Goal: Information Seeking & Learning: Check status

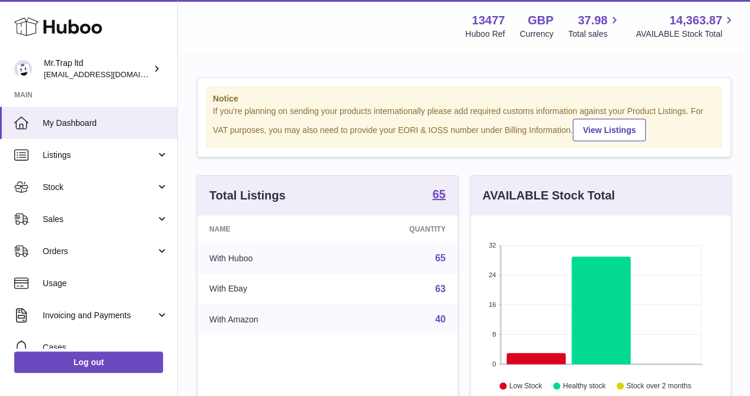
click at [83, 202] on link "Stock" at bounding box center [88, 187] width 177 height 32
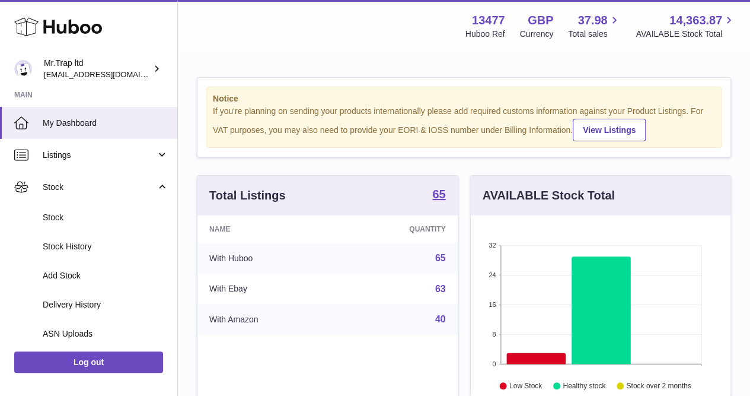
click at [89, 187] on span "Stock" at bounding box center [99, 187] width 113 height 11
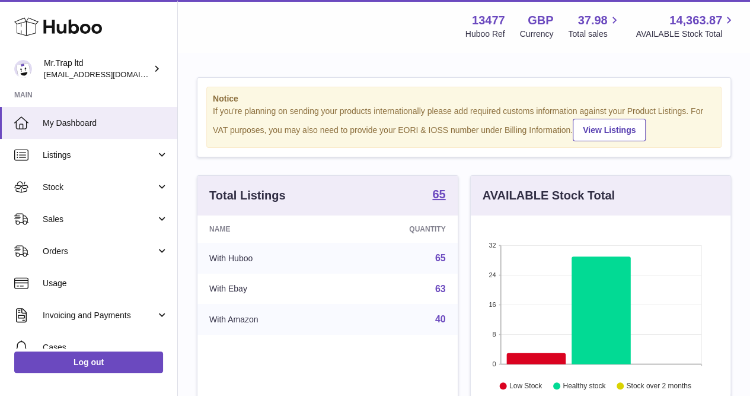
click at [95, 215] on span "Sales" at bounding box center [99, 219] width 113 height 11
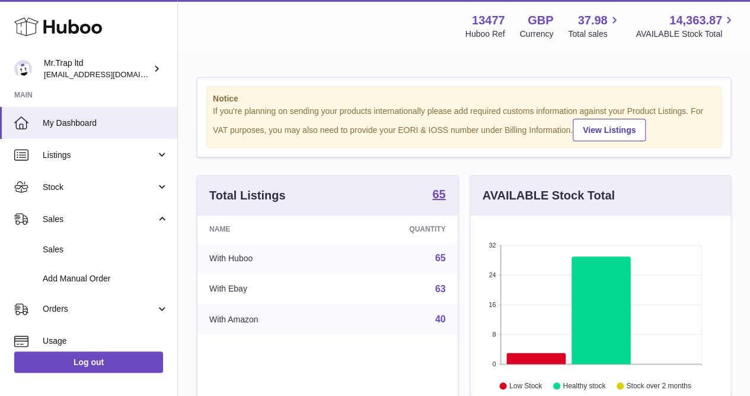
click at [115, 241] on link "Sales" at bounding box center [88, 249] width 177 height 29
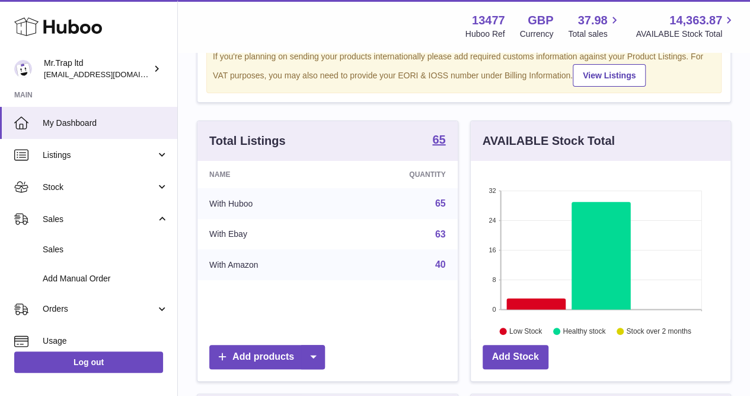
scroll to position [158, 0]
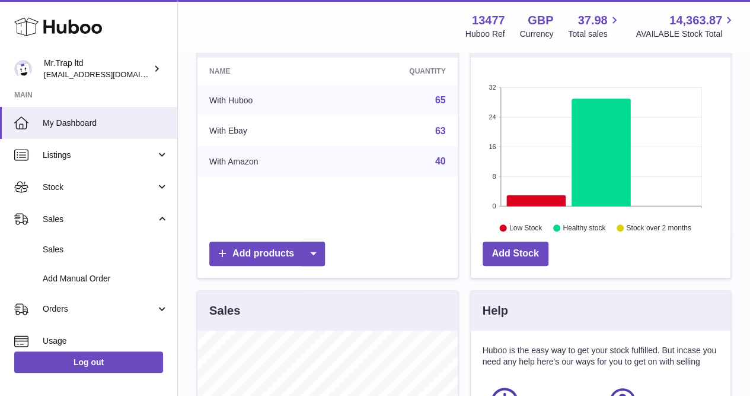
click at [78, 183] on span "Stock" at bounding box center [99, 187] width 113 height 11
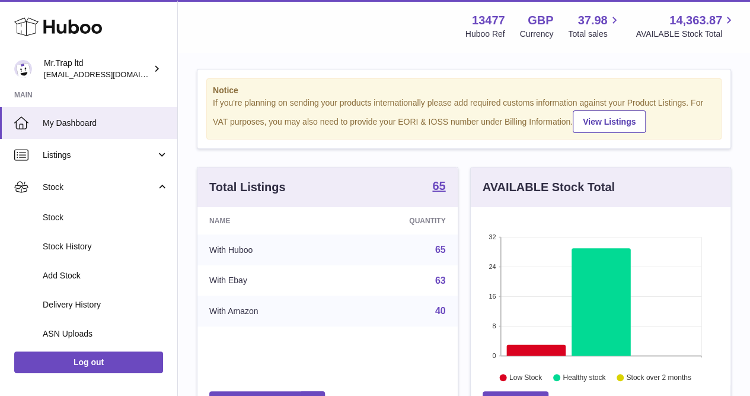
scroll to position [0, 0]
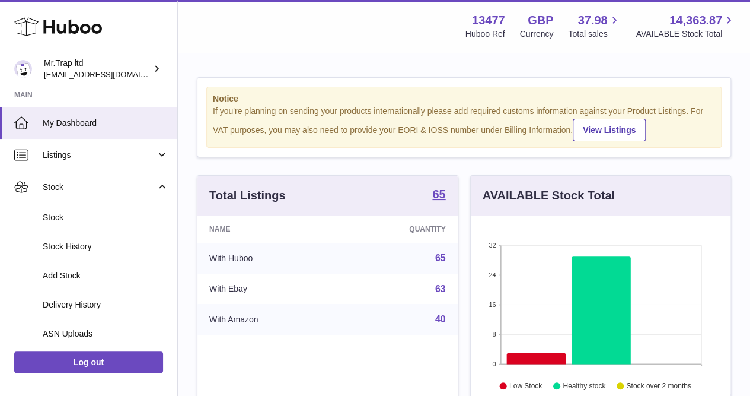
click at [77, 217] on span "Stock" at bounding box center [106, 217] width 126 height 11
click at [95, 171] on link "Stock" at bounding box center [88, 187] width 177 height 32
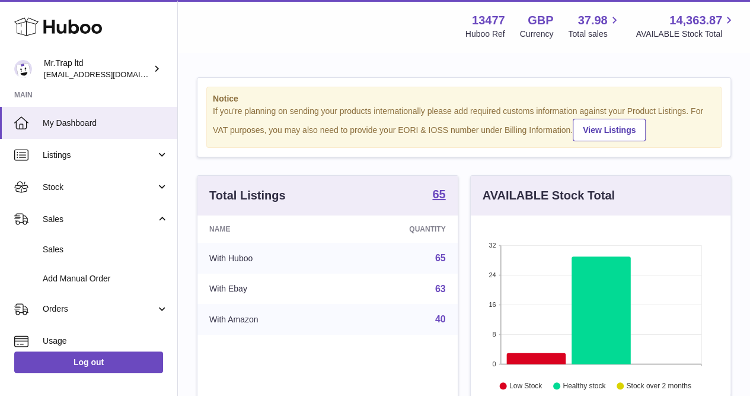
click at [107, 150] on span "Listings" at bounding box center [99, 155] width 113 height 11
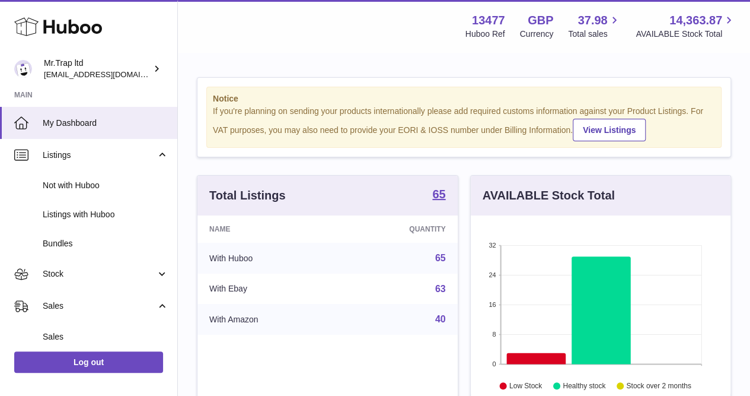
click at [108, 150] on span "Listings" at bounding box center [99, 155] width 113 height 11
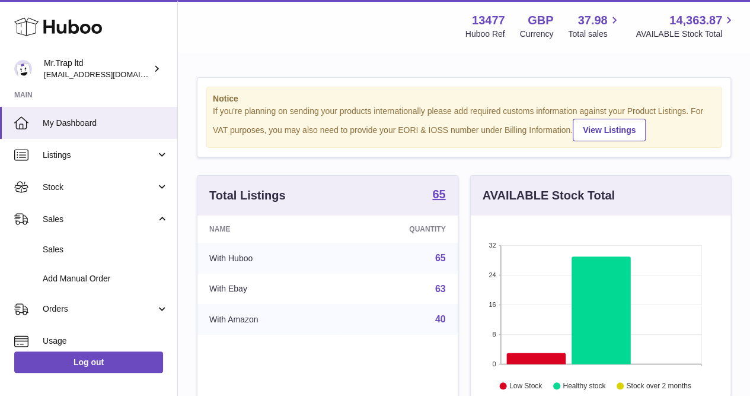
click at [97, 223] on span "Sales" at bounding box center [99, 219] width 113 height 11
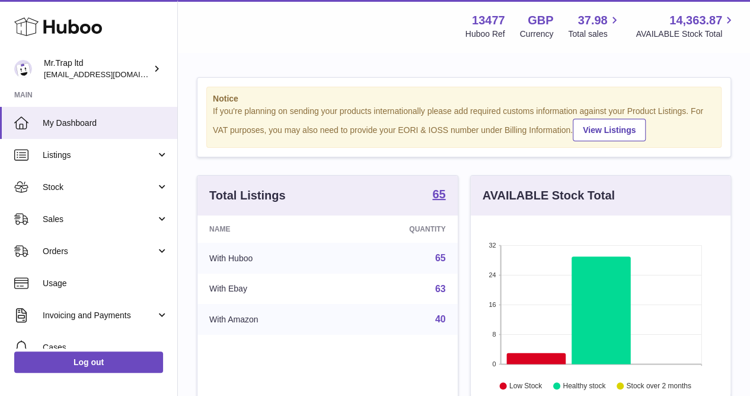
click at [103, 218] on span "Sales" at bounding box center [99, 219] width 113 height 11
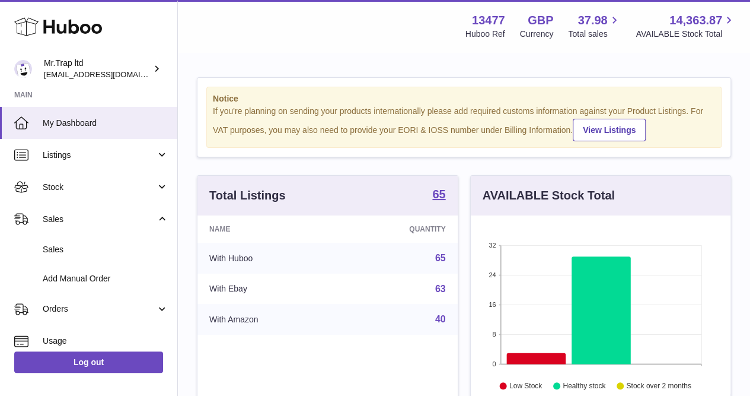
click at [81, 253] on span "Sales" at bounding box center [106, 249] width 126 height 11
click at [84, 246] on span "Sales" at bounding box center [106, 249] width 126 height 11
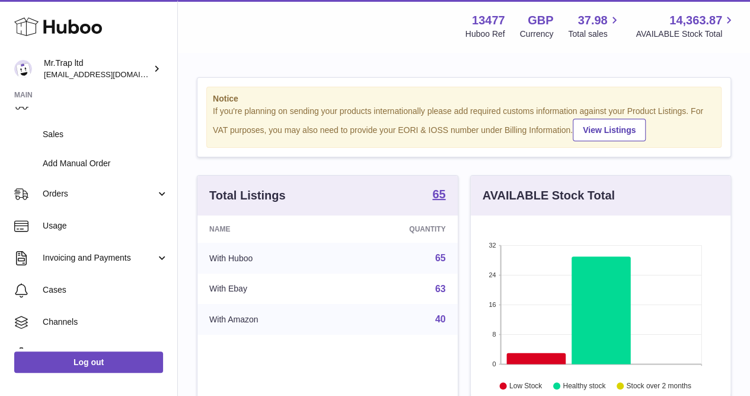
scroll to position [119, 0]
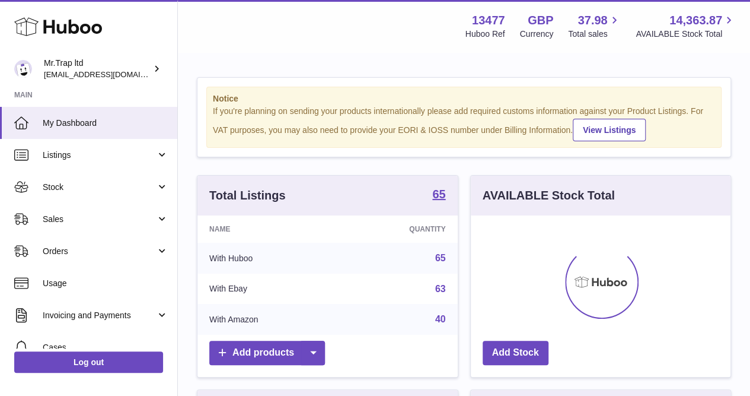
scroll to position [185, 260]
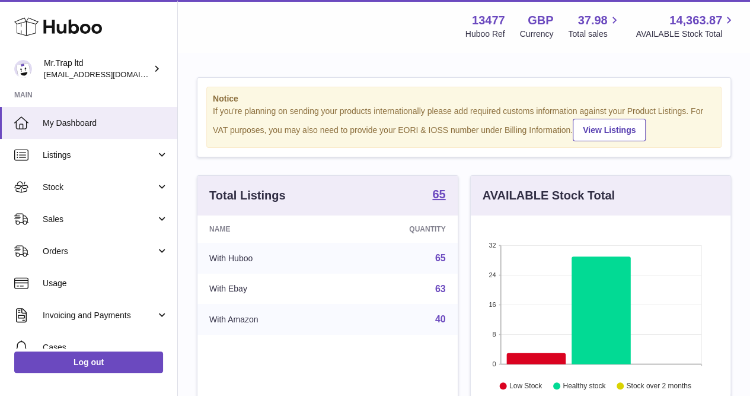
click at [60, 229] on link "Sales" at bounding box center [88, 219] width 177 height 32
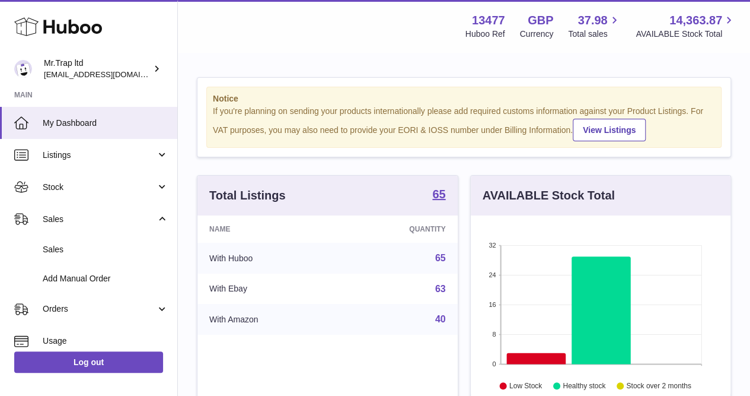
click at [62, 241] on link "Sales" at bounding box center [88, 249] width 177 height 29
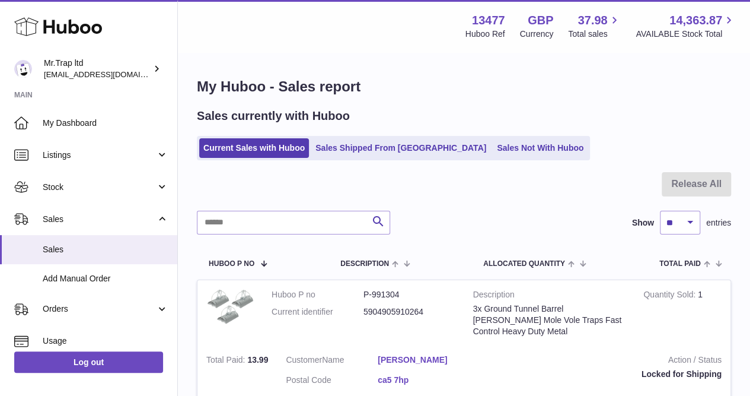
click at [493, 154] on link "Sales Not With Huboo" at bounding box center [540, 148] width 95 height 20
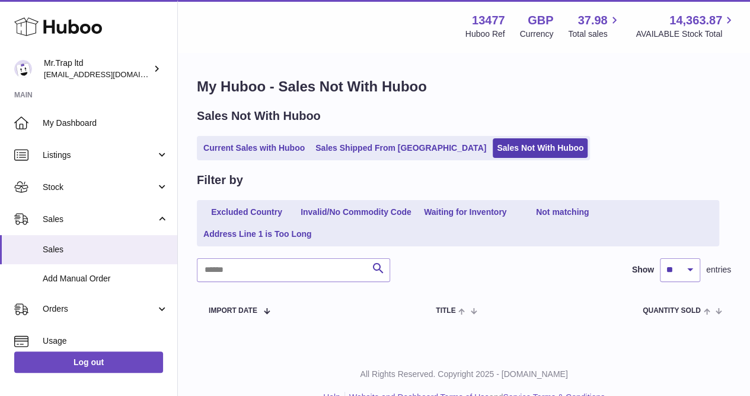
scroll to position [25, 0]
